Goal: Task Accomplishment & Management: Manage account settings

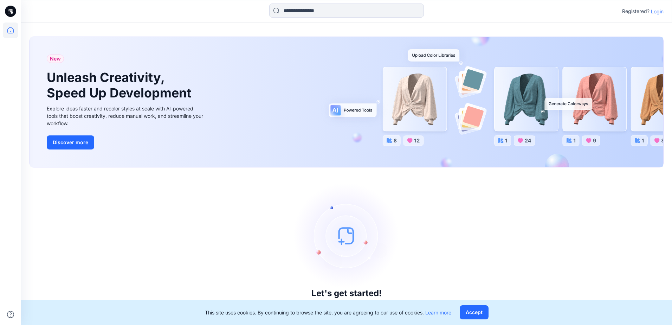
click at [658, 11] on p "Login" at bounding box center [657, 11] width 13 height 7
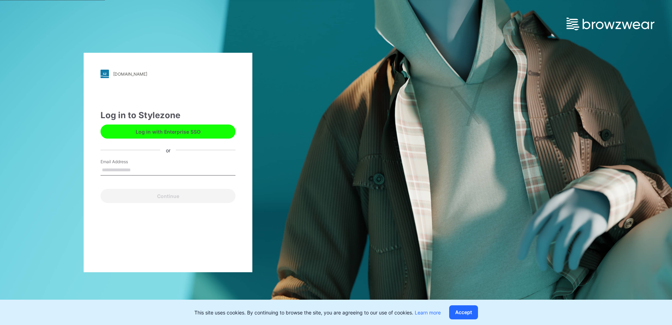
click at [169, 132] on button "Log in with Enterprise SSO" at bounding box center [168, 131] width 135 height 14
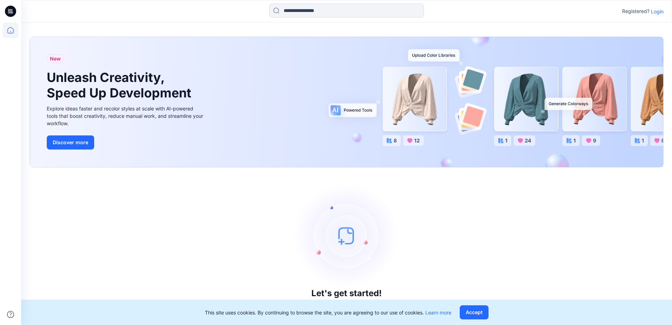
click at [661, 13] on p "Login" at bounding box center [657, 11] width 13 height 7
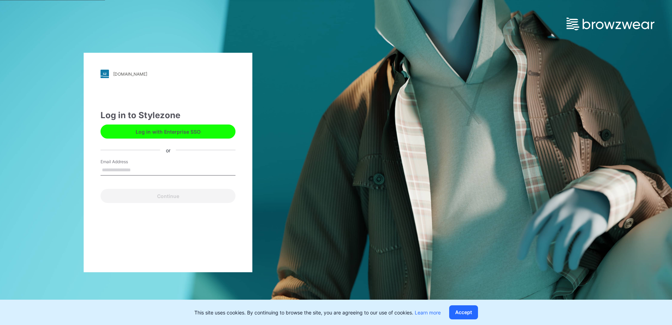
click at [147, 170] on input "Email Address" at bounding box center [168, 170] width 135 height 11
type input "**********"
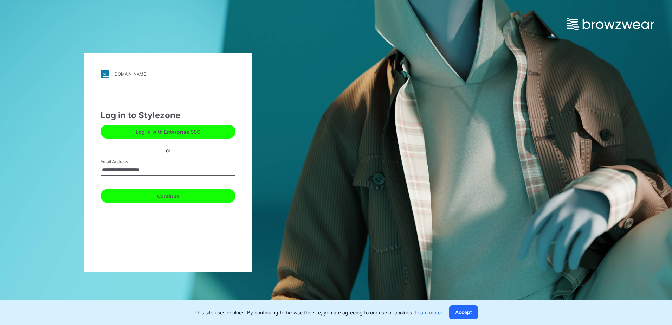
click at [155, 197] on button "Continue" at bounding box center [168, 196] width 135 height 14
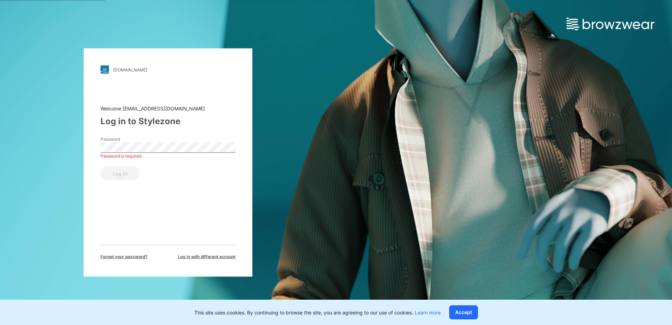
click at [119, 256] on span "Forget your password?" at bounding box center [124, 257] width 47 height 6
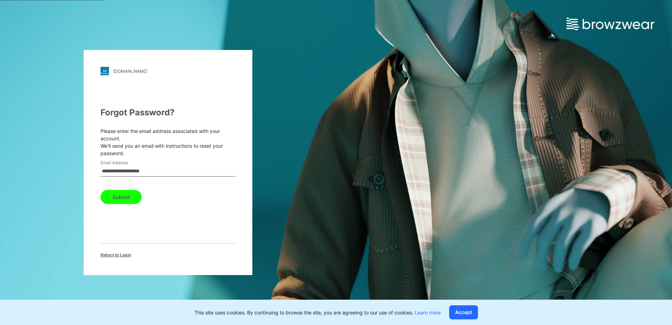
click at [129, 194] on button "Submit" at bounding box center [121, 197] width 41 height 14
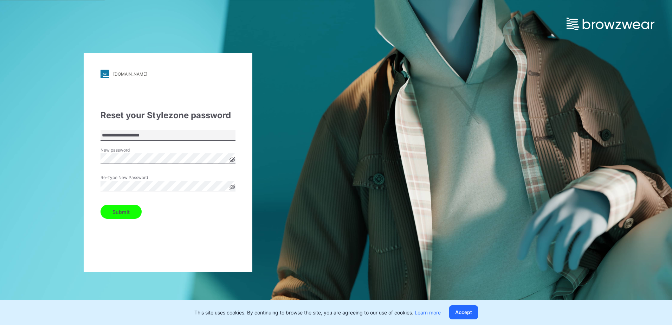
click at [131, 214] on button "Submit" at bounding box center [121, 212] width 41 height 14
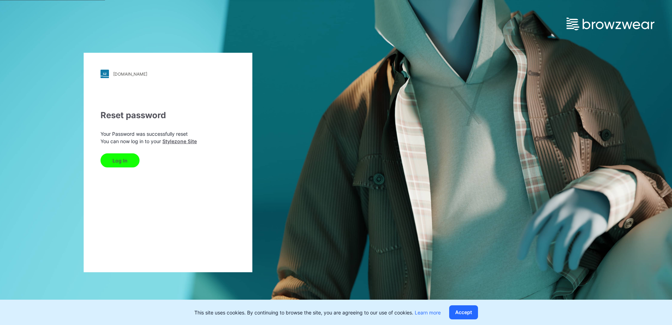
click at [127, 160] on button "Log In" at bounding box center [120, 160] width 39 height 14
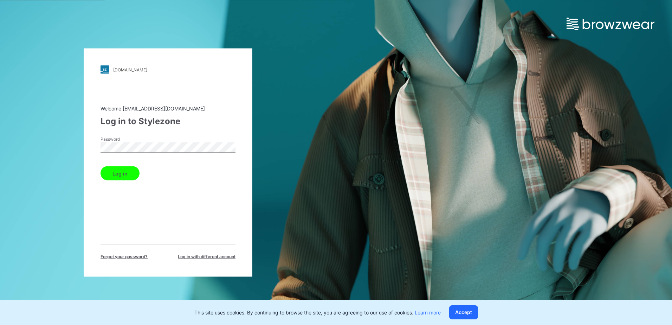
click at [127, 170] on button "Log in" at bounding box center [120, 173] width 39 height 14
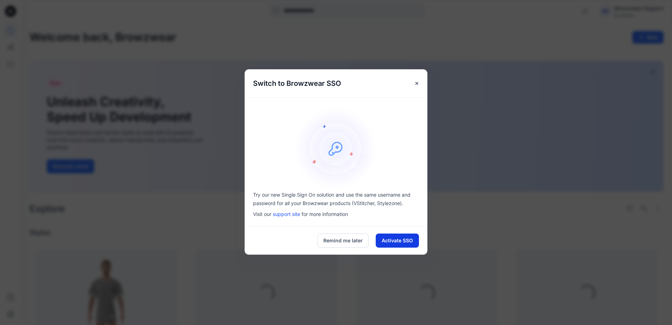
click at [386, 241] on button "Activate SSO" at bounding box center [397, 240] width 43 height 14
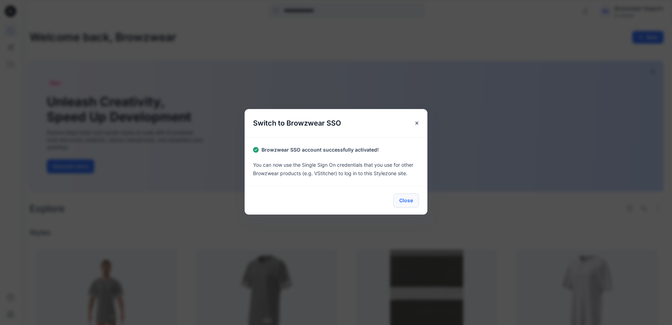
click at [409, 202] on button "Close" at bounding box center [406, 200] width 26 height 14
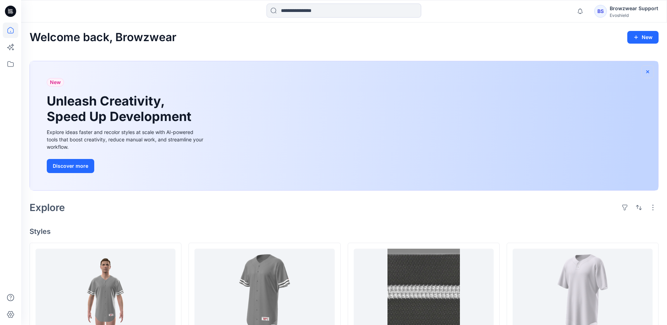
click at [645, 70] on icon "button" at bounding box center [648, 72] width 6 height 6
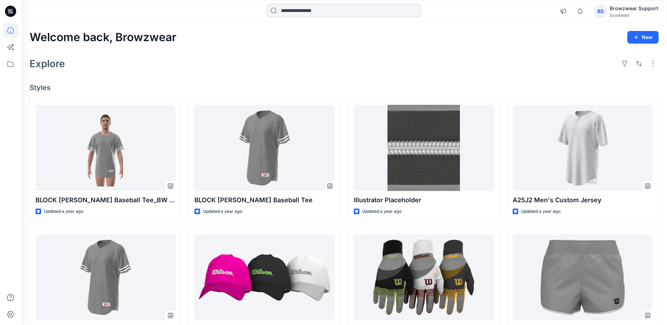
click at [361, 68] on div "Explore" at bounding box center [344, 63] width 629 height 17
